Goal: Book appointment/travel/reservation

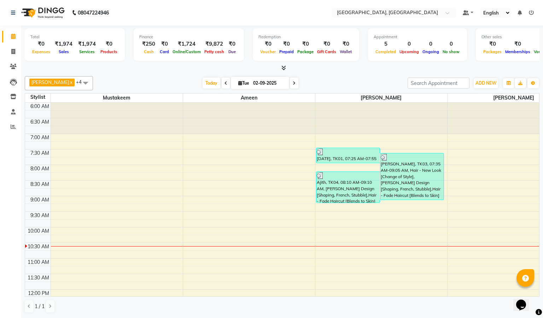
drag, startPoint x: 362, startPoint y: 139, endPoint x: 272, endPoint y: 139, distance: 90.2
click at [272, 139] on td at bounding box center [382, 137] width 662 height 8
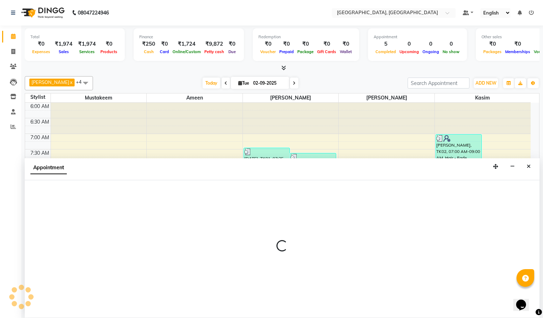
click at [272, 139] on td at bounding box center [291, 137] width 480 height 8
select select "66371"
select select "420"
select select "tentative"
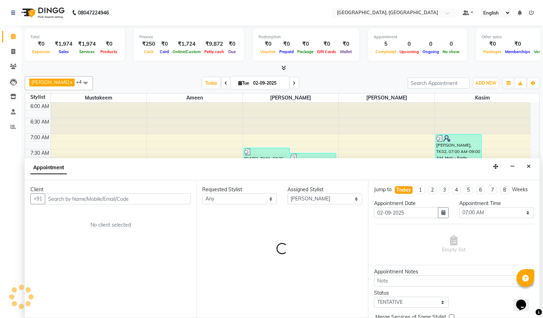
click at [272, 139] on td at bounding box center [291, 137] width 480 height 8
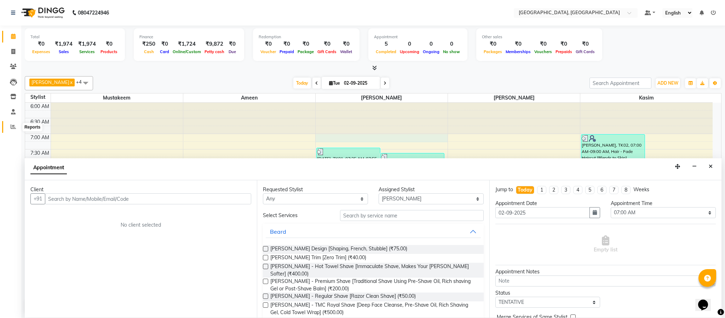
click at [10, 125] on span at bounding box center [13, 127] width 12 height 8
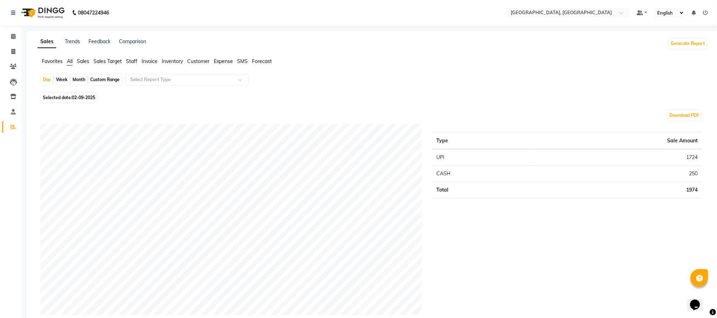
click at [131, 60] on span "Staff" at bounding box center [131, 61] width 11 height 6
